Goal: Navigation & Orientation: Find specific page/section

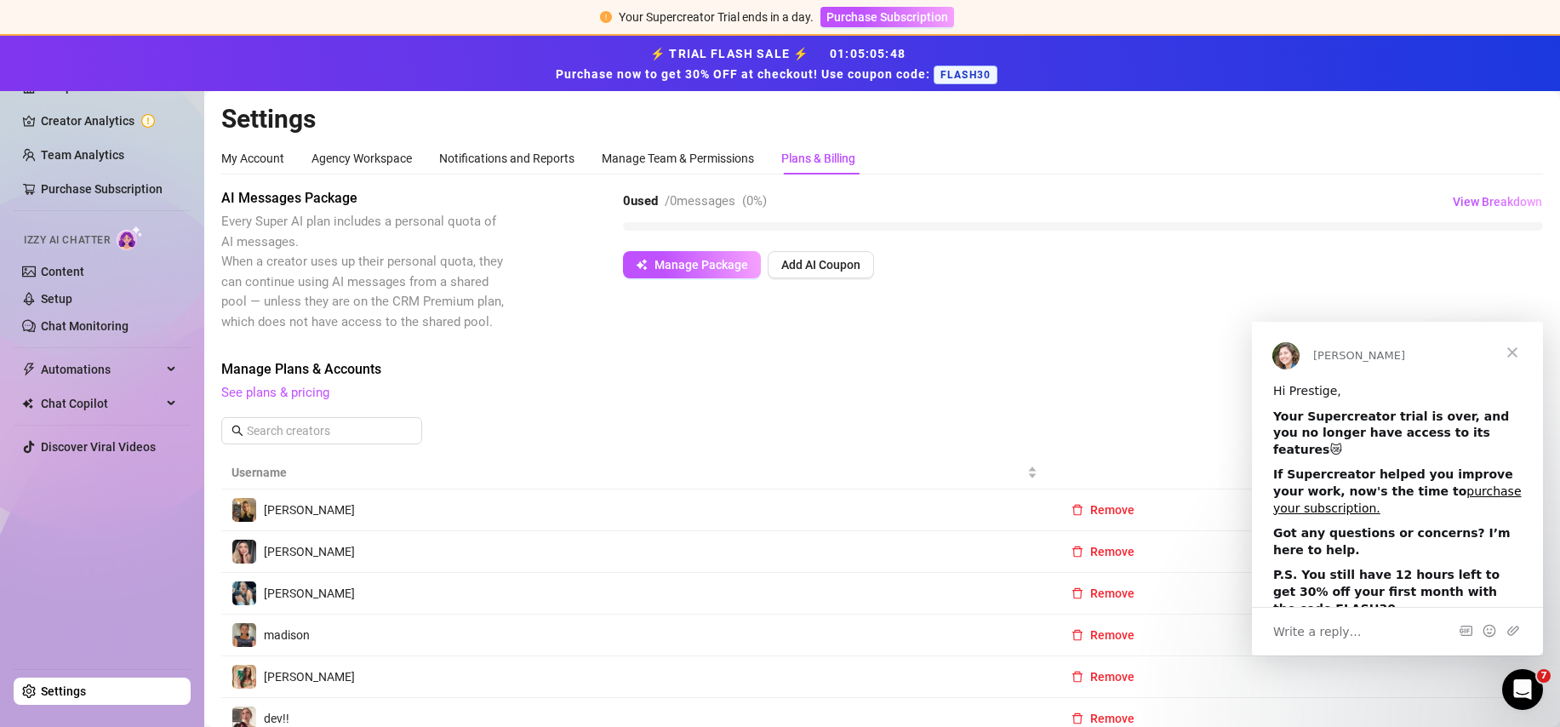
click at [1512, 354] on span "Close" at bounding box center [1512, 352] width 61 height 61
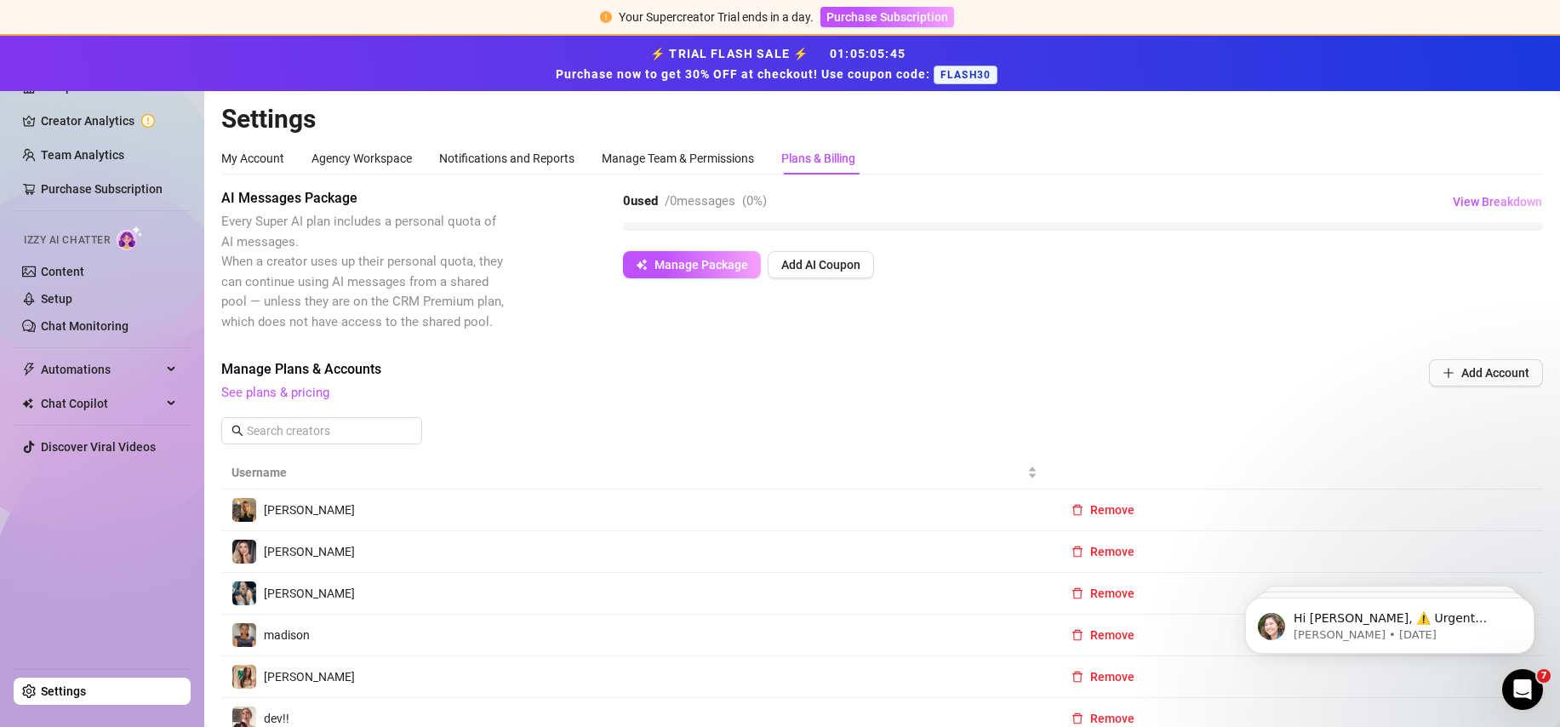
click at [1352, 51] on div "⚡ TRIAL FLASH SALE ⚡ 01 : 05 : 05 : 45 Purchase now to get 30% OFF at checkout!…" at bounding box center [780, 64] width 1540 height 42
click at [133, 50] on div "⚡ TRIAL FLASH SALE ⚡ 01 : 05 : 05 : 43 Purchase now to get 30% OFF at checkout!…" at bounding box center [780, 64] width 1540 height 42
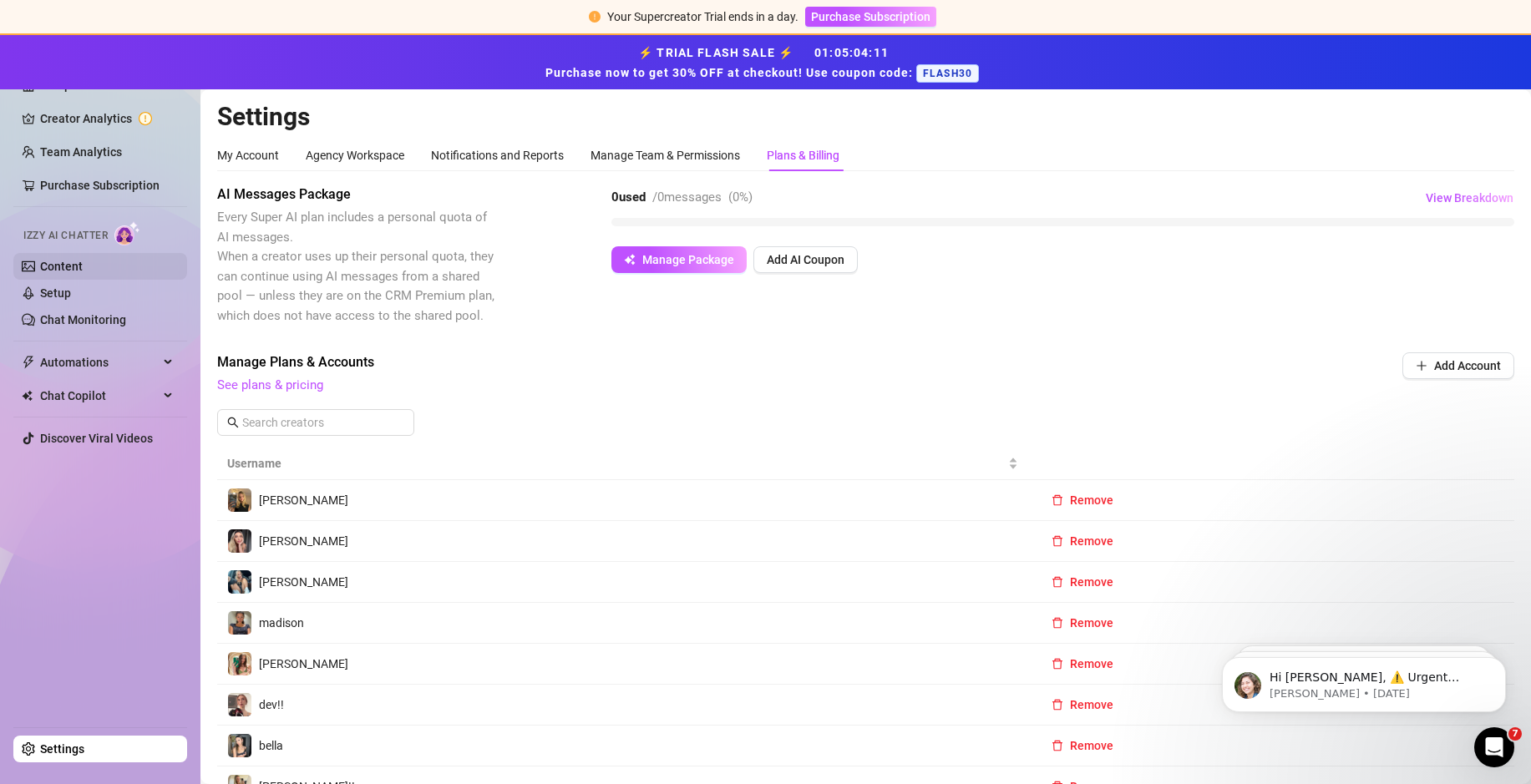
click at [65, 261] on link "Content" at bounding box center [61, 267] width 42 height 14
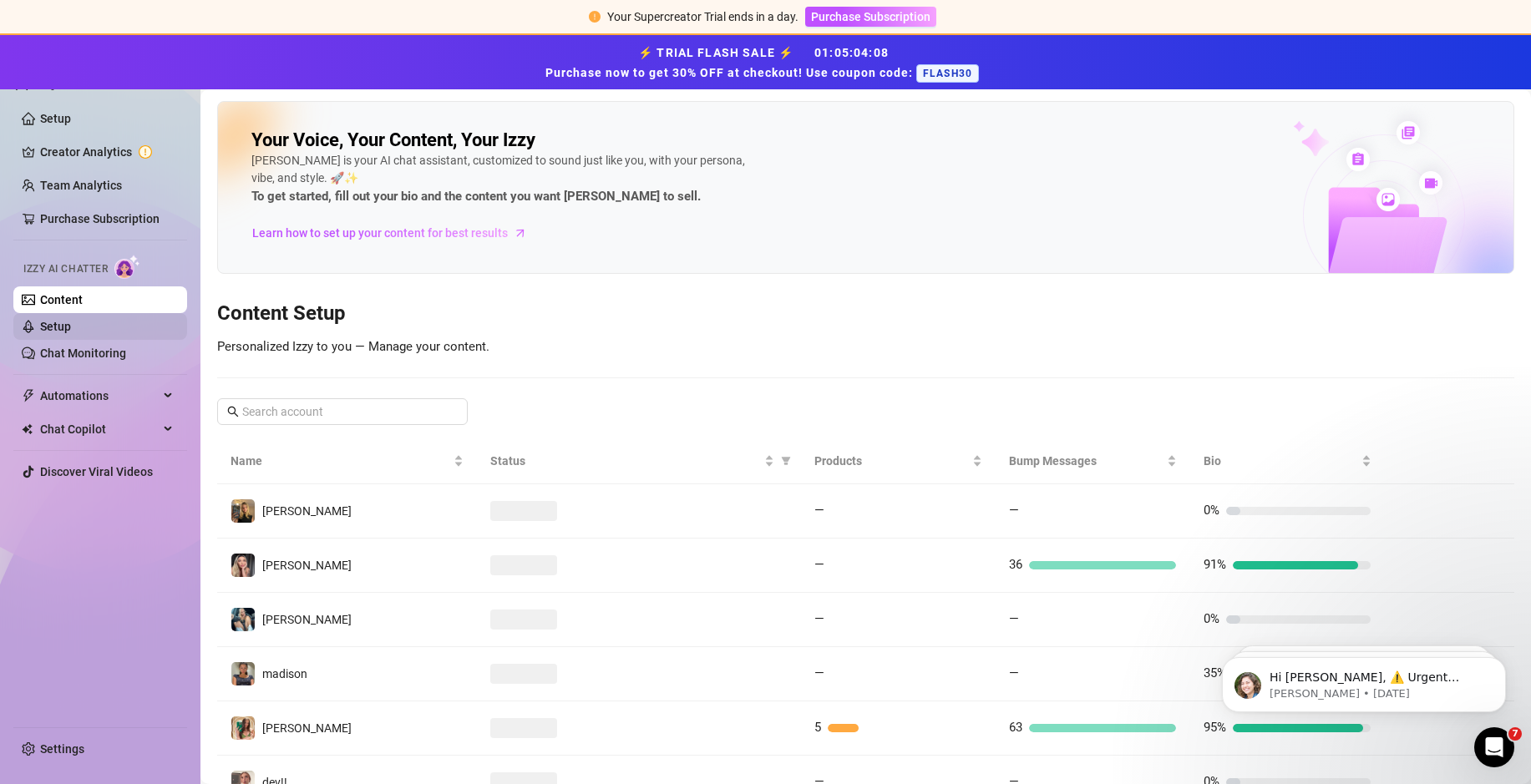
click at [71, 334] on link "Setup" at bounding box center [55, 327] width 30 height 14
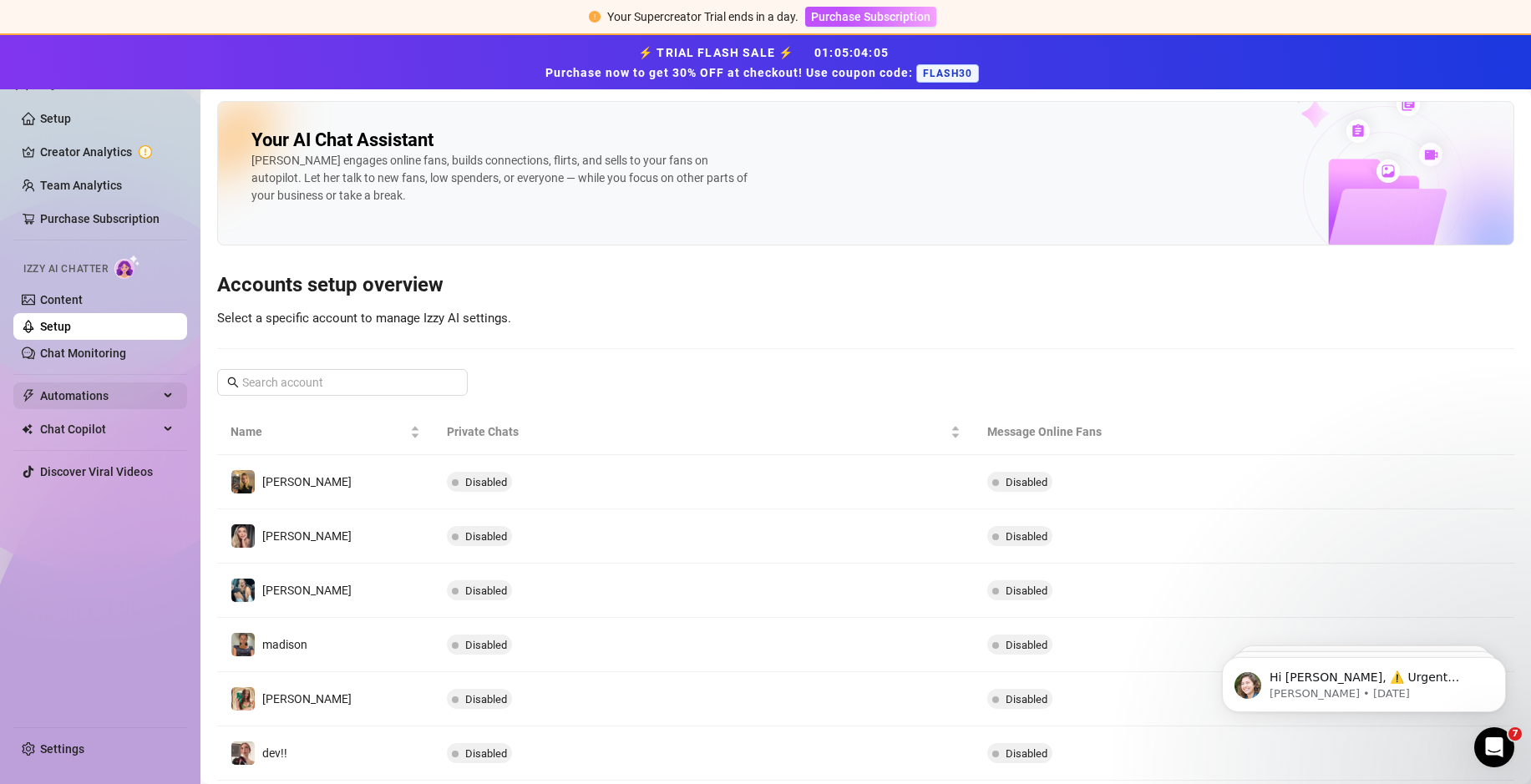
click at [76, 401] on span "Automations" at bounding box center [99, 395] width 119 height 26
